Goal: Task Accomplishment & Management: Use online tool/utility

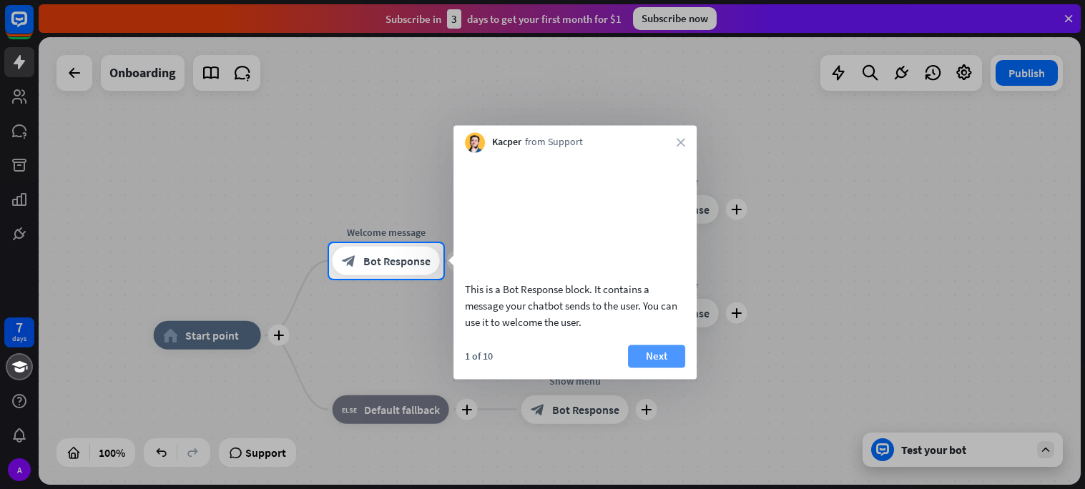
click at [649, 367] on button "Next" at bounding box center [656, 356] width 57 height 23
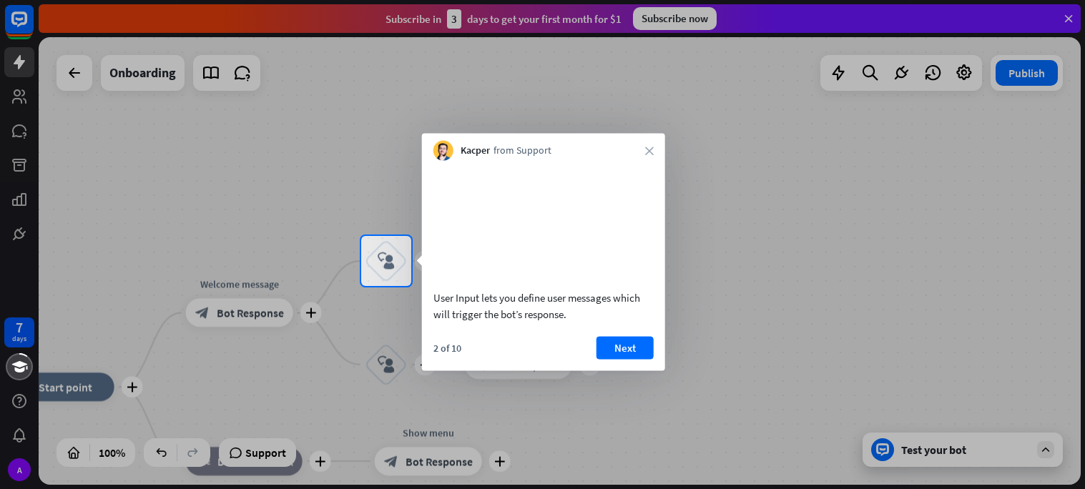
click at [648, 154] on div "Kacper from Support close" at bounding box center [543, 147] width 243 height 27
click at [639, 359] on button "Next" at bounding box center [624, 347] width 57 height 23
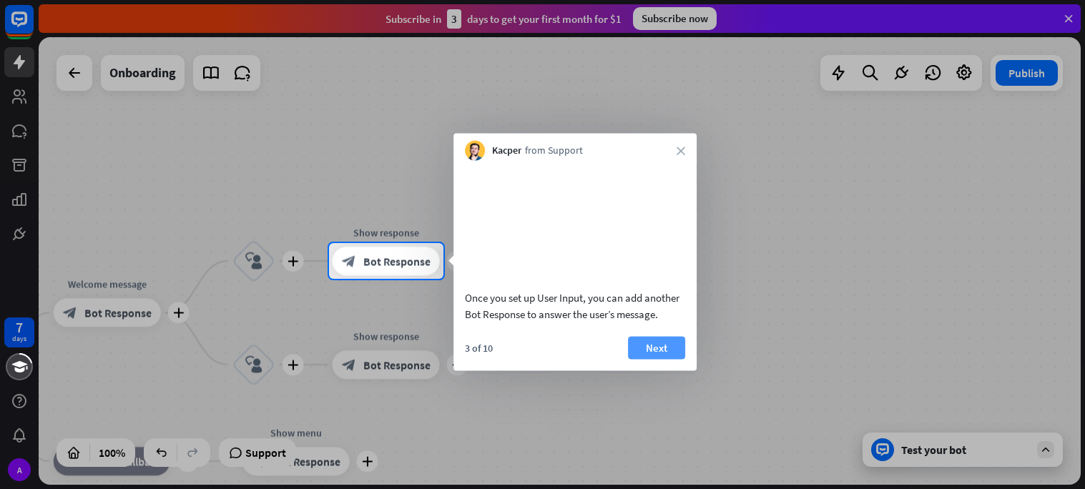
click at [676, 359] on button "Next" at bounding box center [656, 347] width 57 height 23
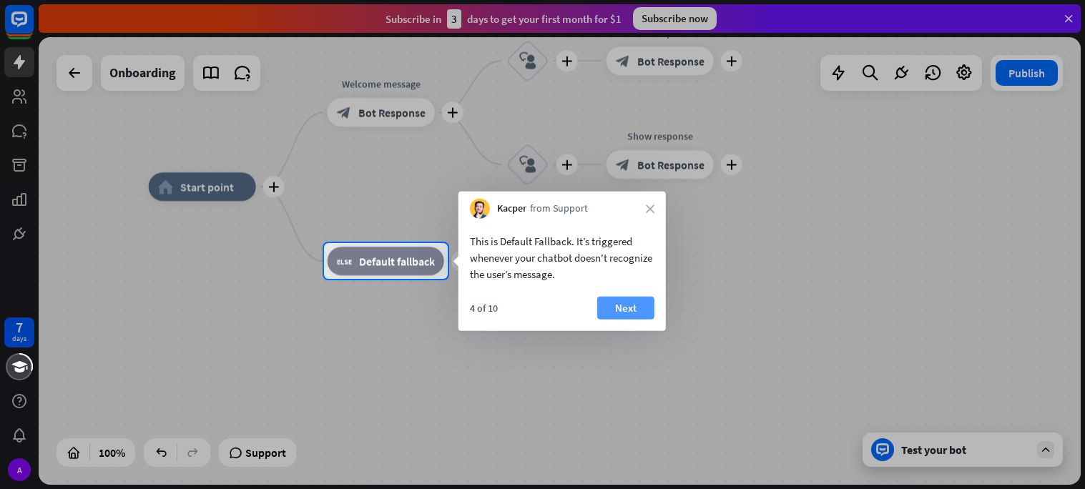
click at [611, 310] on button "Next" at bounding box center [625, 308] width 57 height 23
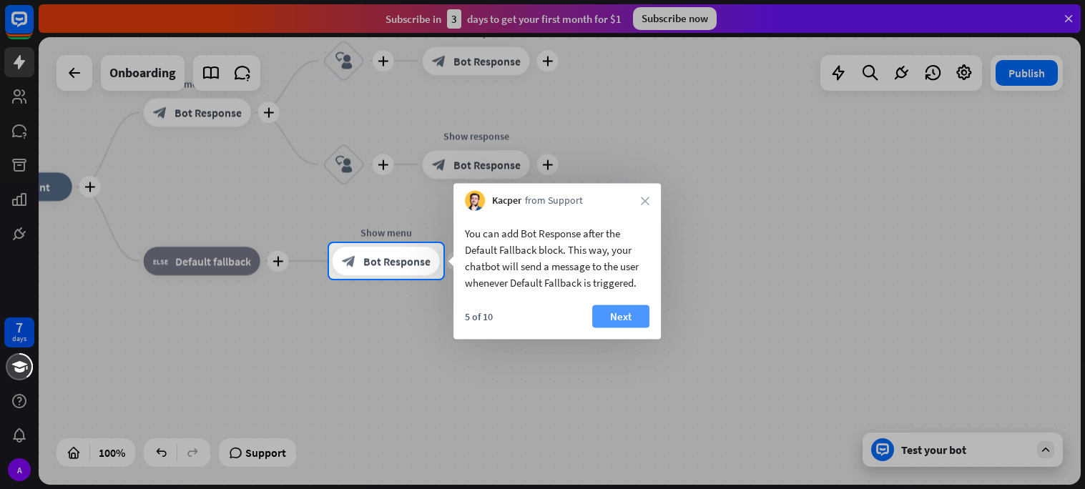
click at [633, 315] on button "Next" at bounding box center [620, 316] width 57 height 23
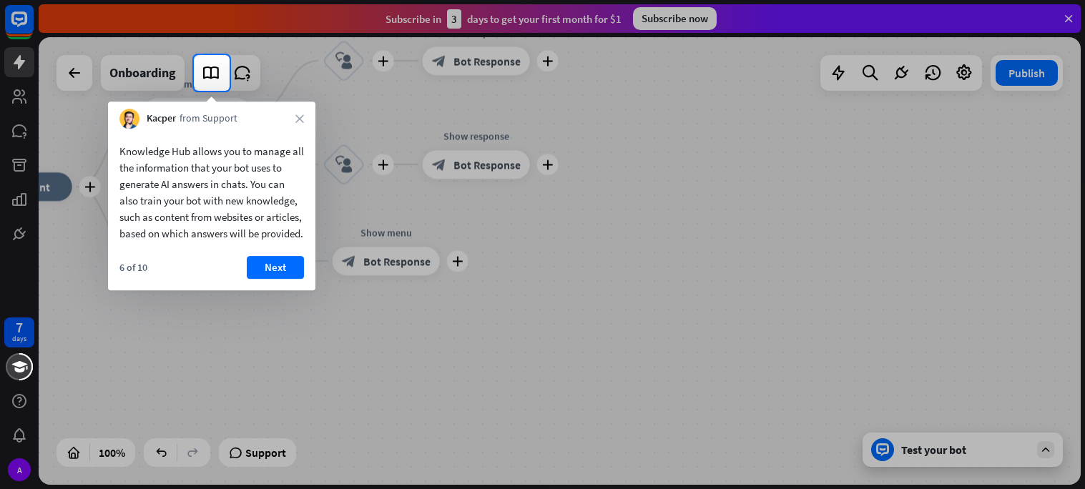
drag, startPoint x: 280, startPoint y: 284, endPoint x: 331, endPoint y: 265, distance: 55.0
click at [282, 279] on button "Next" at bounding box center [275, 267] width 57 height 23
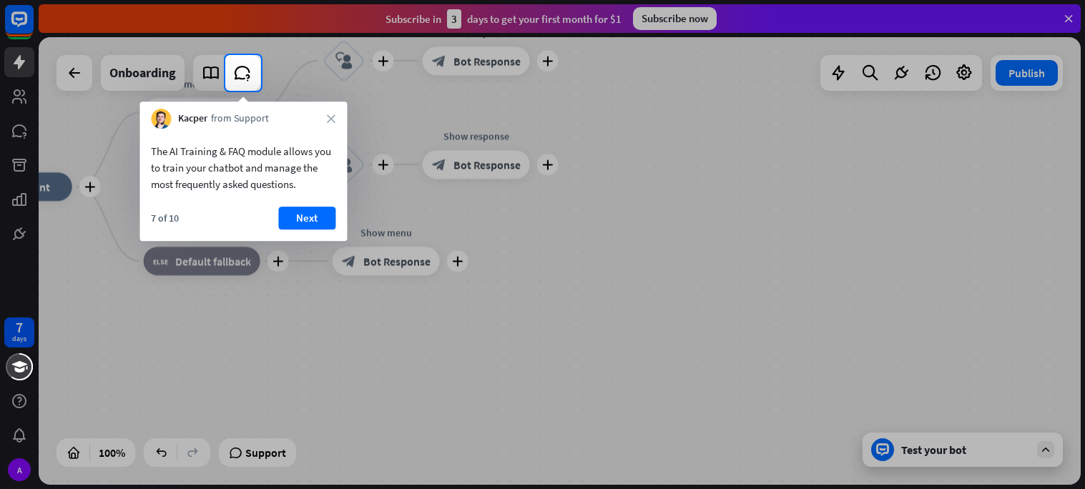
click at [1062, 24] on div at bounding box center [542, 27] width 1085 height 55
click at [306, 222] on button "Next" at bounding box center [306, 218] width 57 height 23
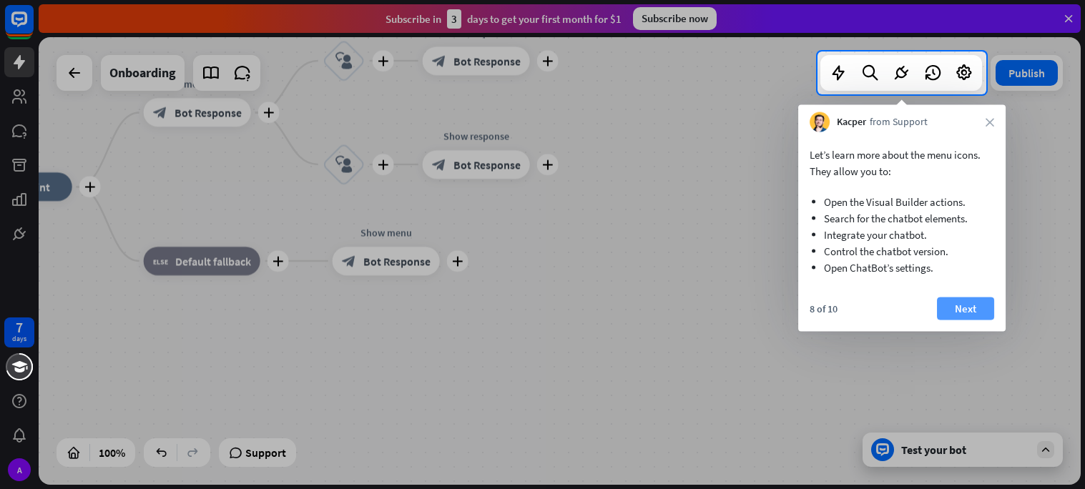
click at [980, 315] on button "Next" at bounding box center [965, 308] width 57 height 23
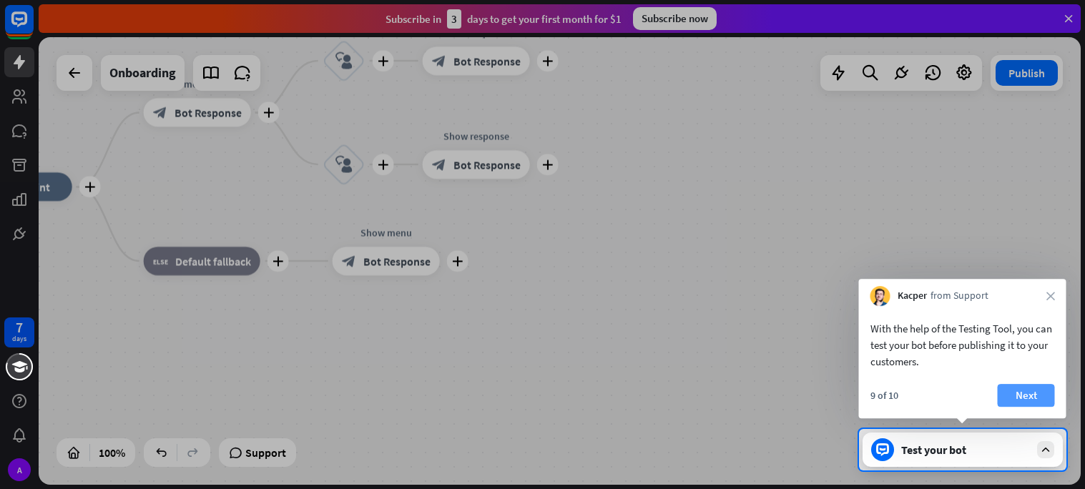
click at [1026, 389] on button "Next" at bounding box center [1025, 395] width 57 height 23
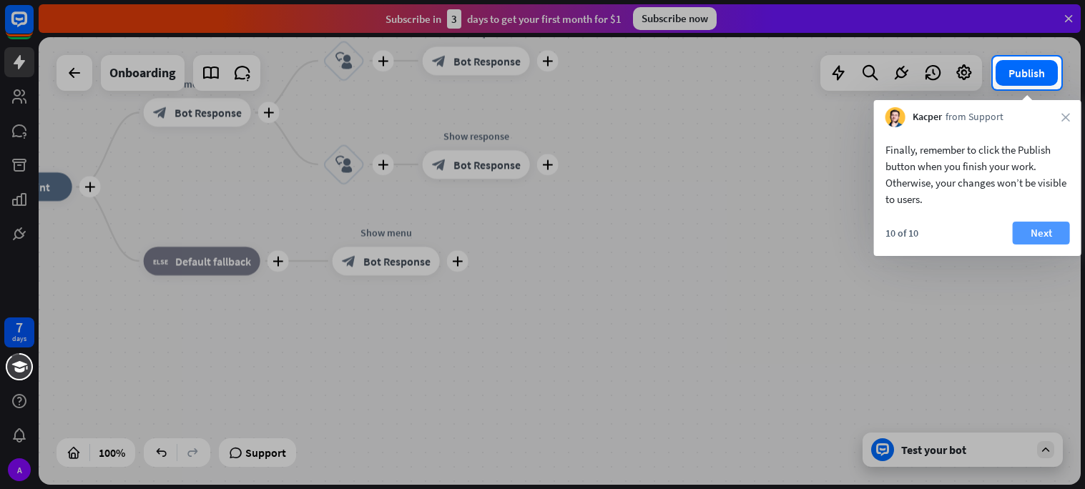
click at [1055, 234] on button "Next" at bounding box center [1040, 233] width 57 height 23
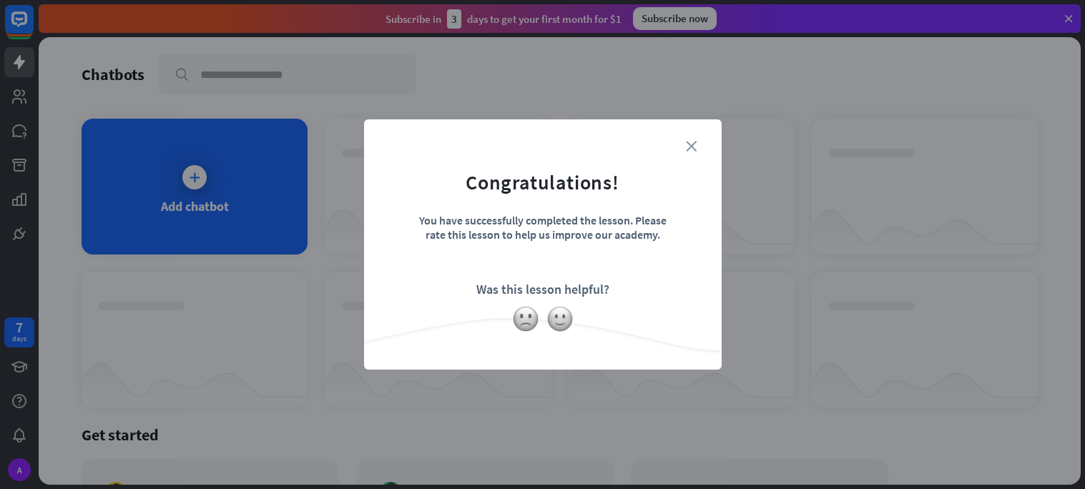
click at [691, 142] on icon "close" at bounding box center [691, 146] width 11 height 11
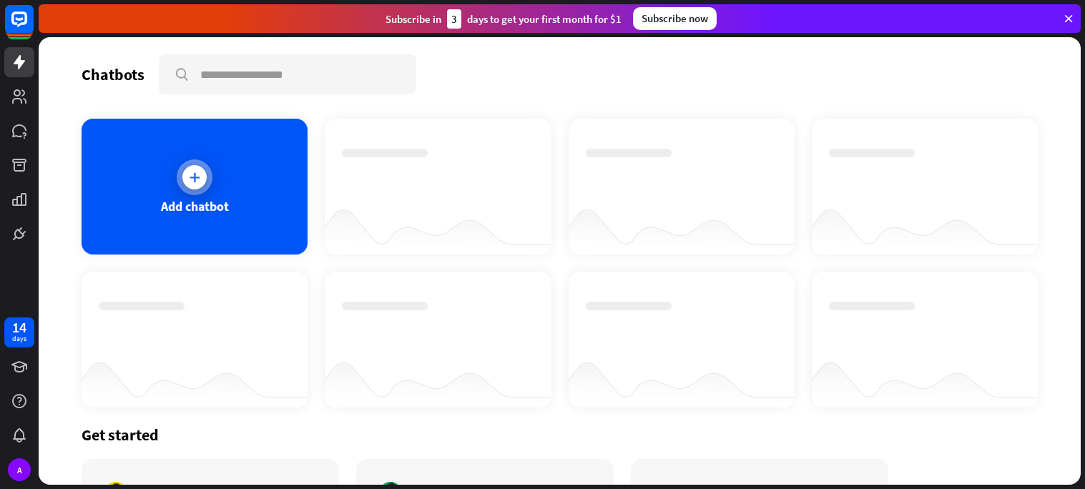
click at [210, 177] on div at bounding box center [195, 177] width 36 height 36
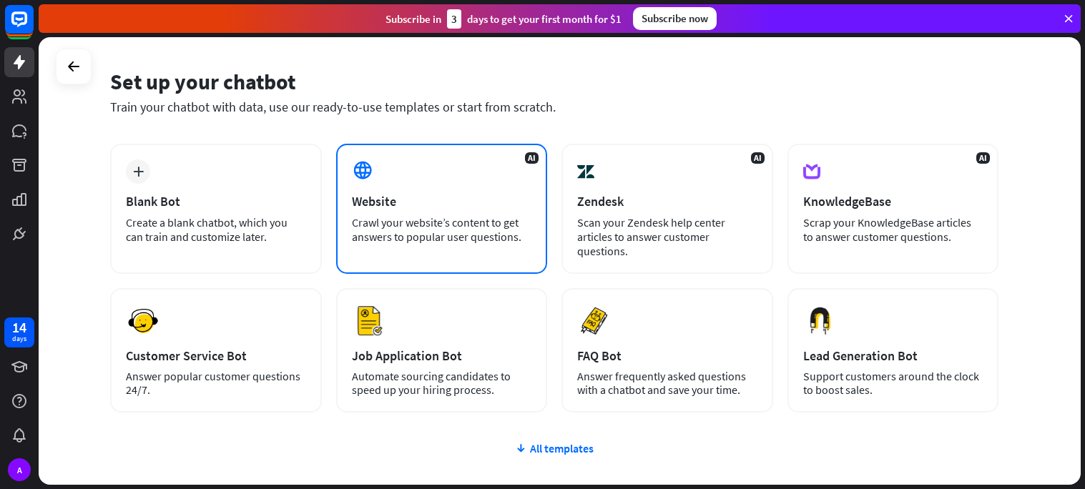
scroll to position [49, 0]
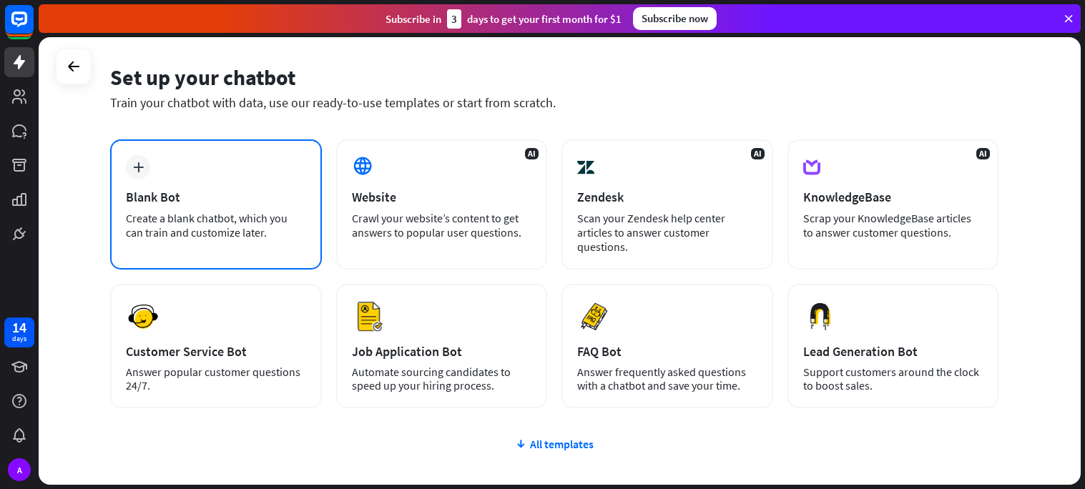
click at [224, 203] on div "Blank Bot" at bounding box center [216, 197] width 180 height 16
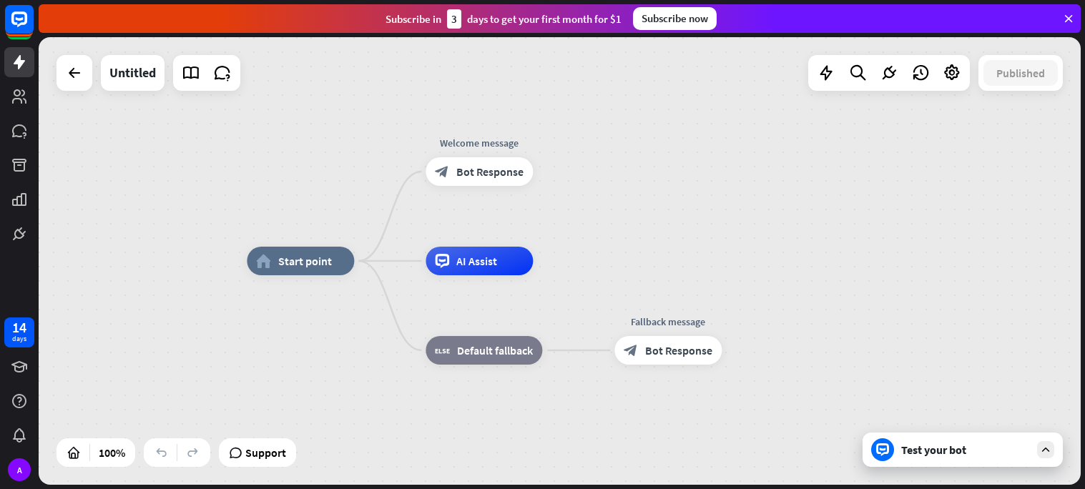
drag, startPoint x: 1061, startPoint y: 29, endPoint x: 1070, endPoint y: 15, distance: 16.5
click at [1062, 29] on div "Subscribe [DATE] to get your first month for $1 Subscribe now" at bounding box center [560, 18] width 1042 height 29
click at [1071, 14] on icon at bounding box center [1068, 18] width 13 height 13
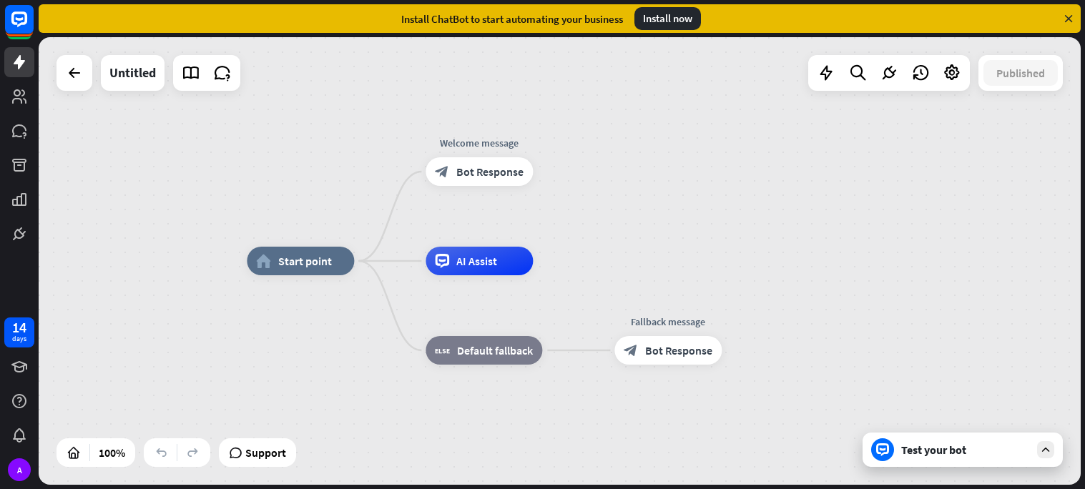
click at [1066, 25] on div "Install ChatBot to start automating your business Install now" at bounding box center [560, 18] width 1042 height 29
click at [1068, 16] on icon at bounding box center [1068, 18] width 13 height 13
